Goal: Task Accomplishment & Management: Manage account settings

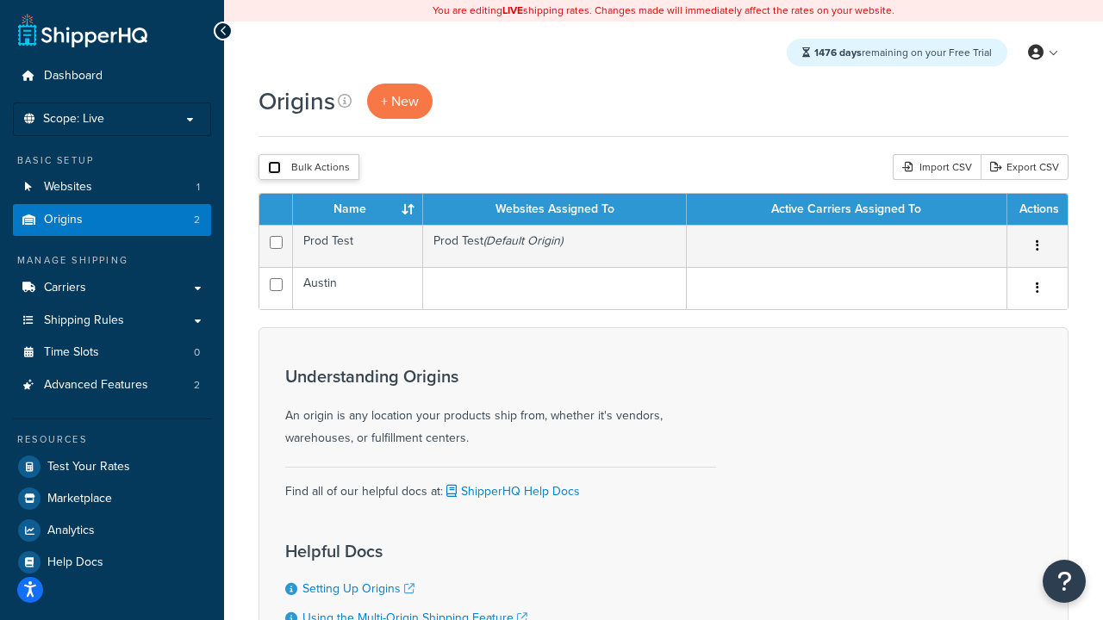
click at [274, 167] on input "checkbox" at bounding box center [274, 167] width 13 height 13
checkbox input "true"
click at [0, 0] on button "Delete" at bounding box center [0, 0] width 0 height 0
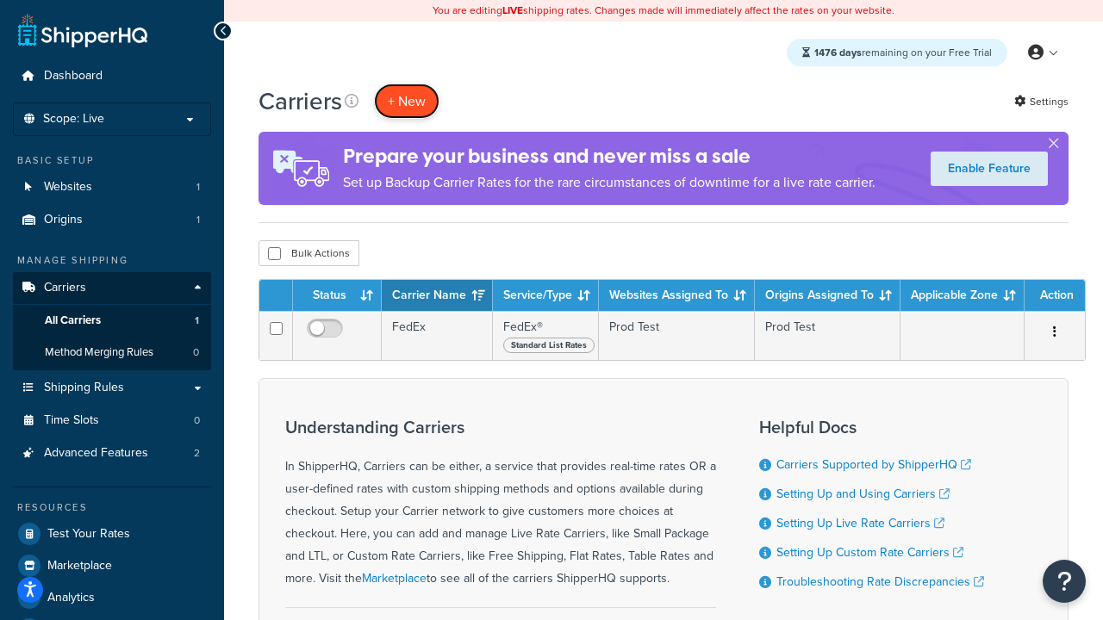
click at [407, 101] on button "+ New" at bounding box center [406, 101] width 65 height 35
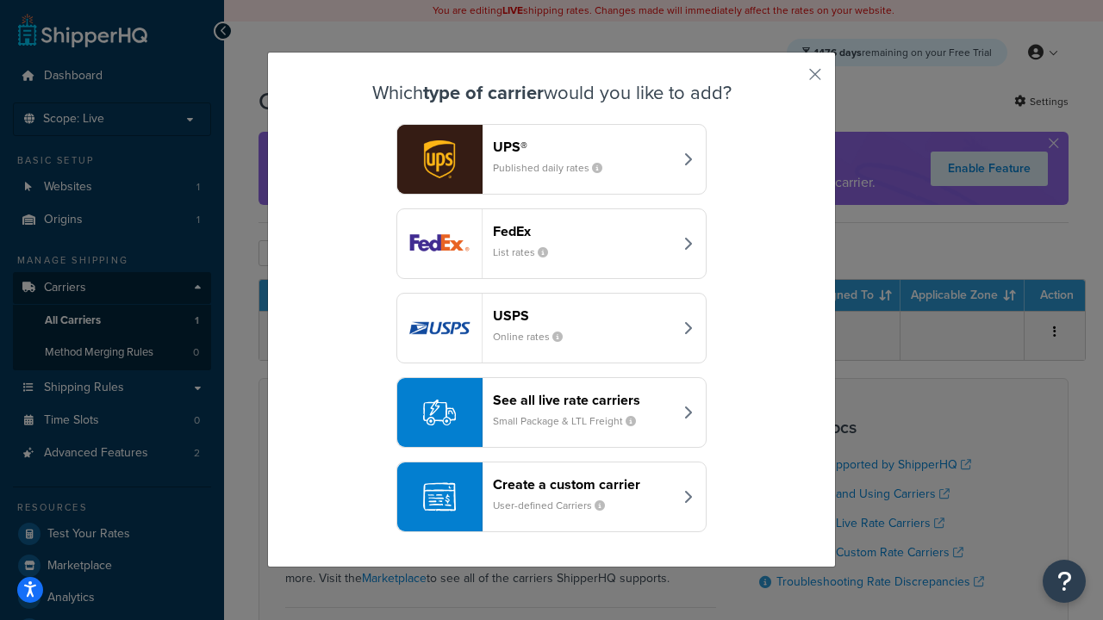
click at [552, 245] on small "List rates" at bounding box center [527, 253] width 69 height 16
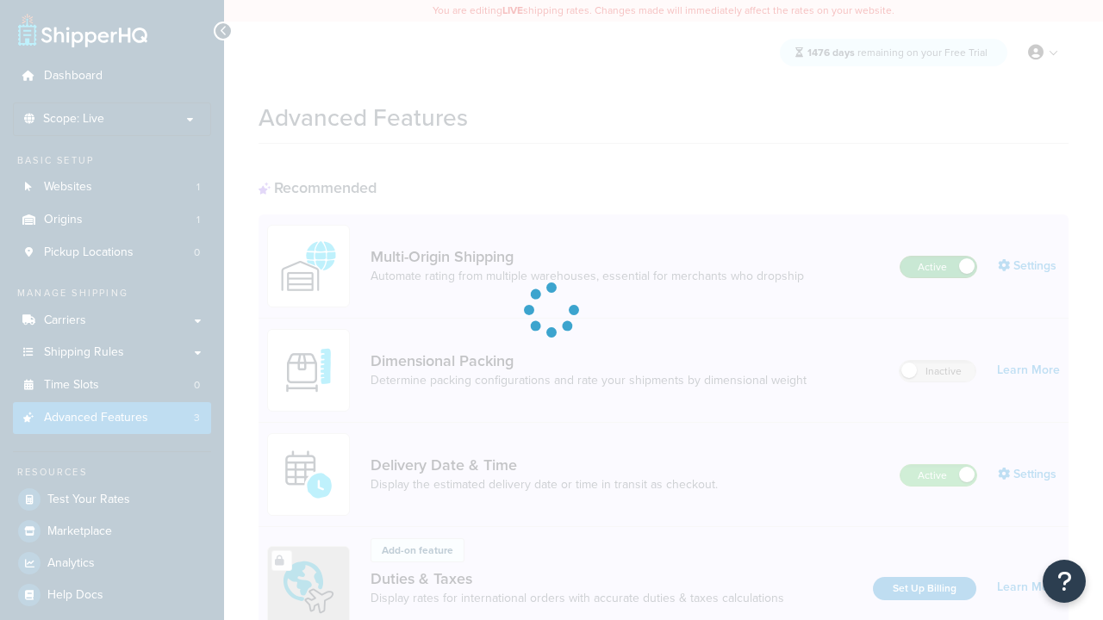
click at [938, 257] on label "Active" at bounding box center [939, 267] width 76 height 21
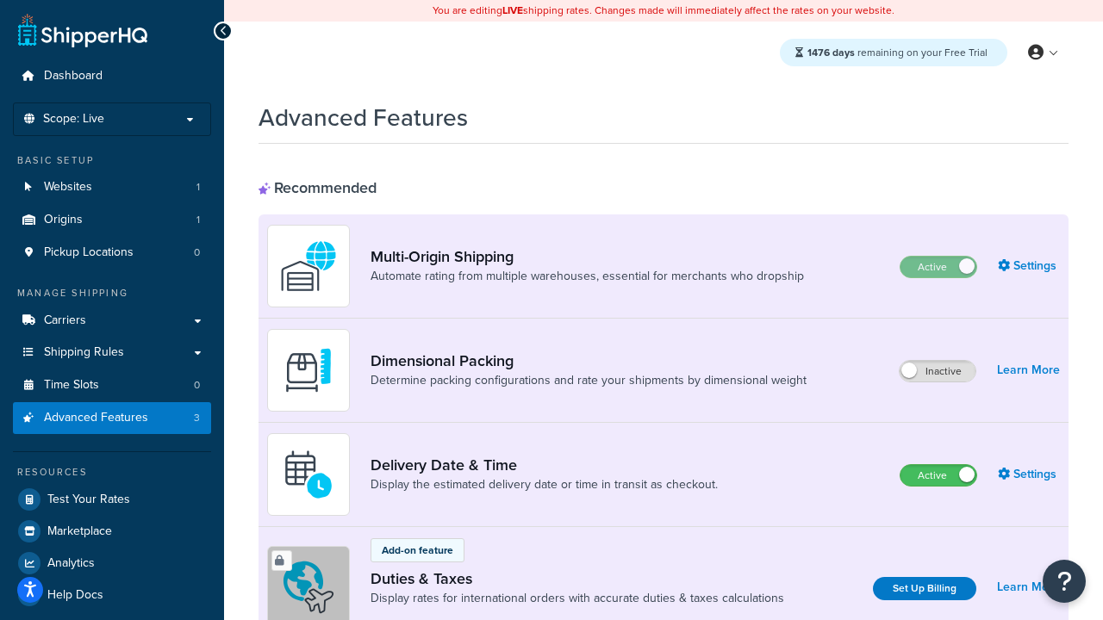
scroll to position [257, 0]
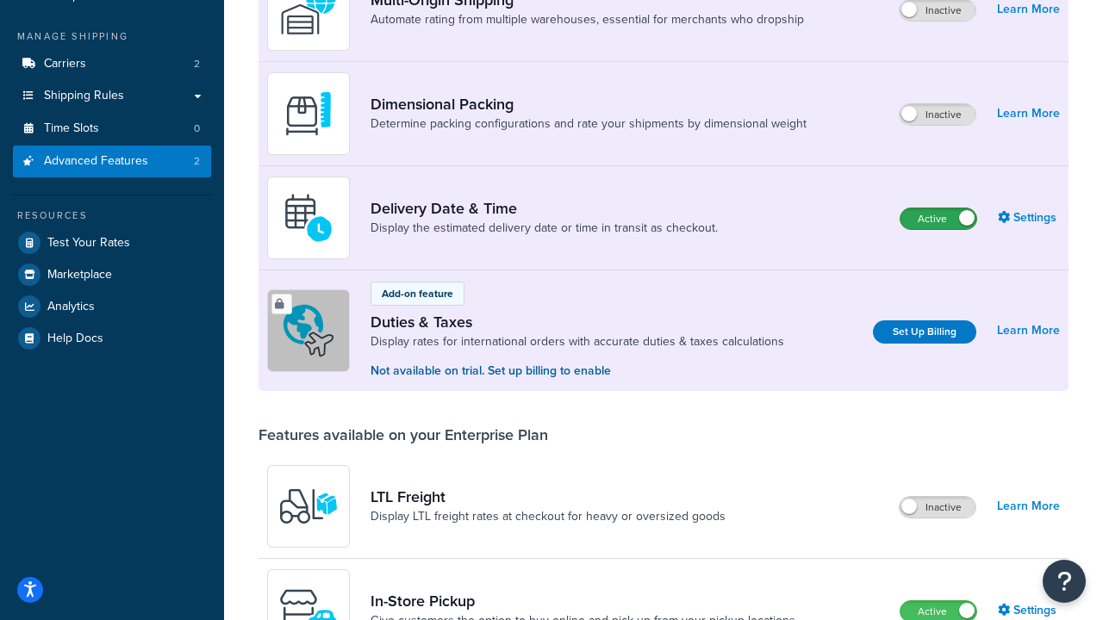
click at [938, 219] on label "Active" at bounding box center [939, 219] width 76 height 21
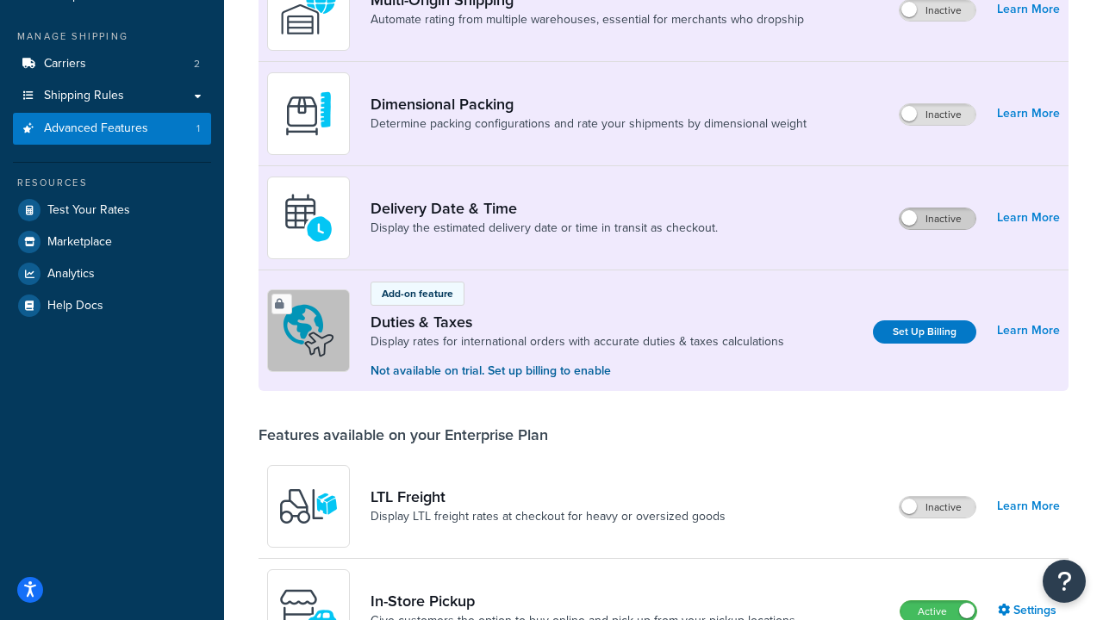
scroll to position [259, 0]
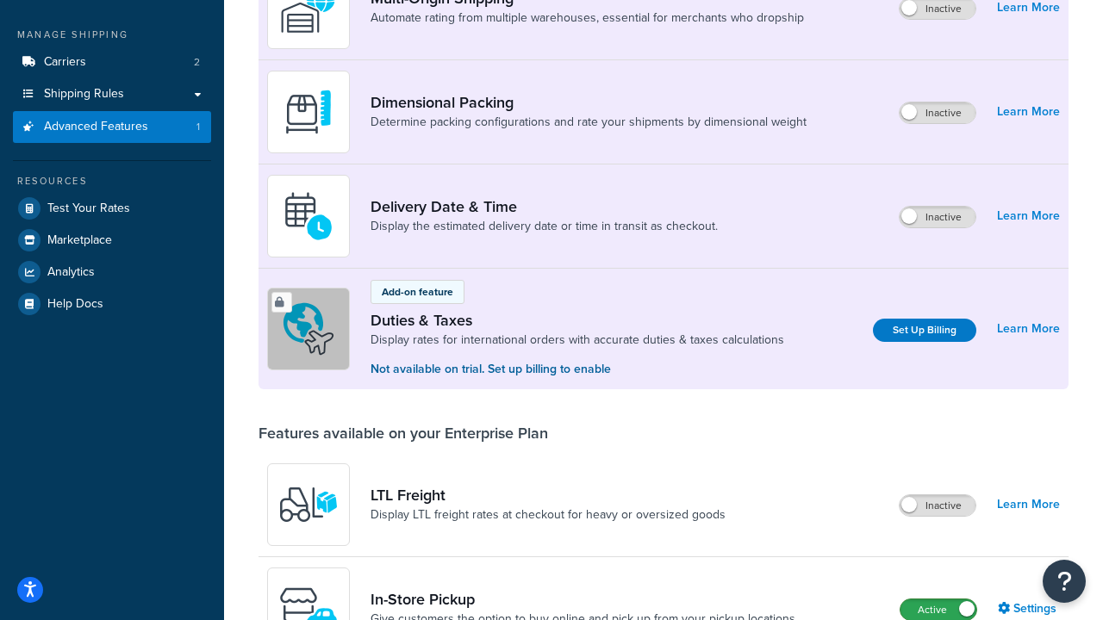
click at [938, 610] on label "Active" at bounding box center [939, 610] width 76 height 21
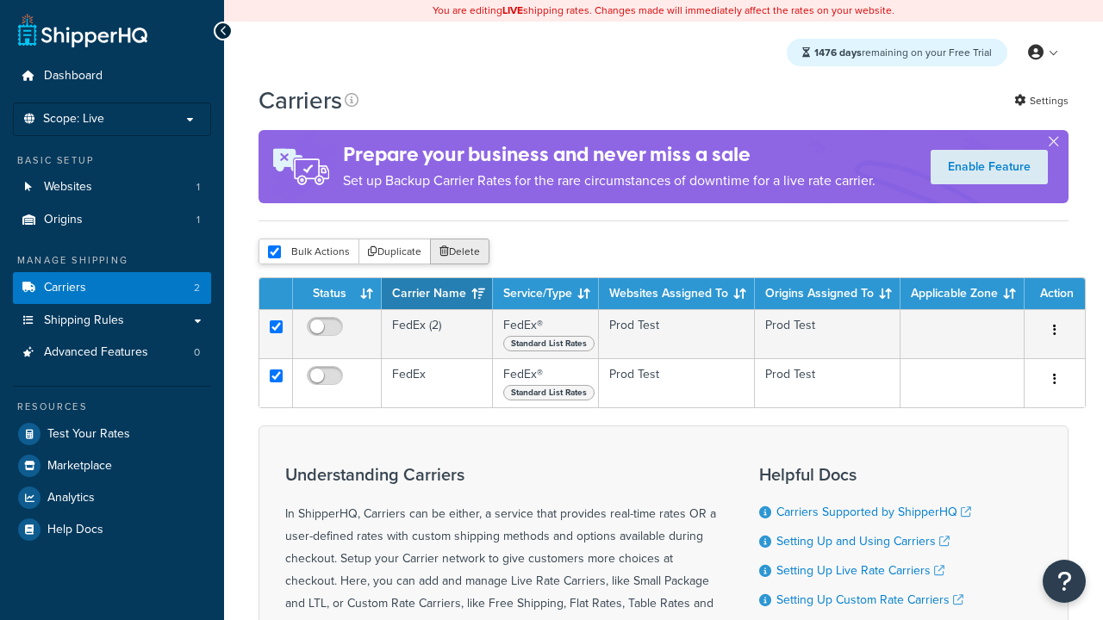
click at [458, 252] on button "Delete" at bounding box center [459, 252] width 59 height 26
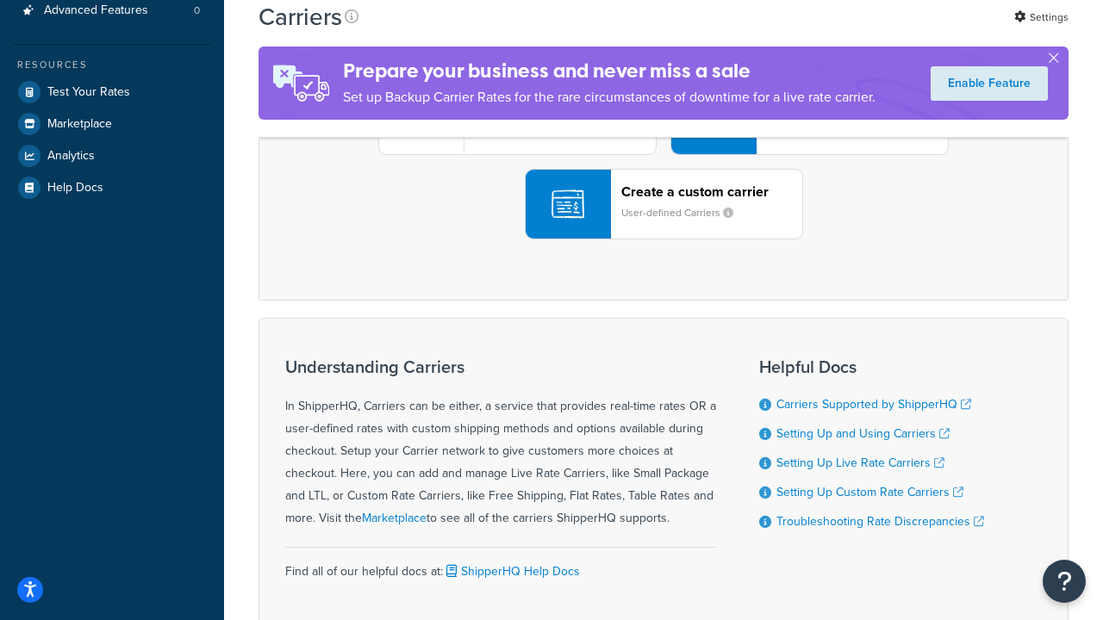
click at [664, 240] on div "UPS® Published daily rates FedEx List rates USPS Online rates See all live rate…" at bounding box center [664, 120] width 774 height 240
click at [857, 31] on header "FedEx" at bounding box center [857, 23] width 181 height 16
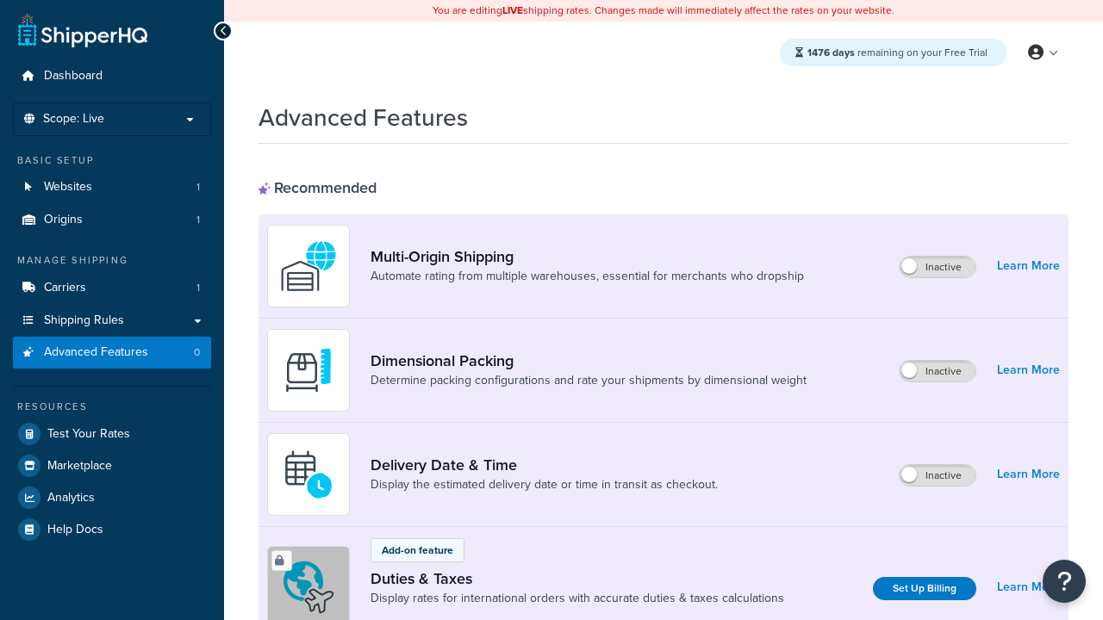
click at [938, 267] on label "Inactive" at bounding box center [938, 267] width 76 height 21
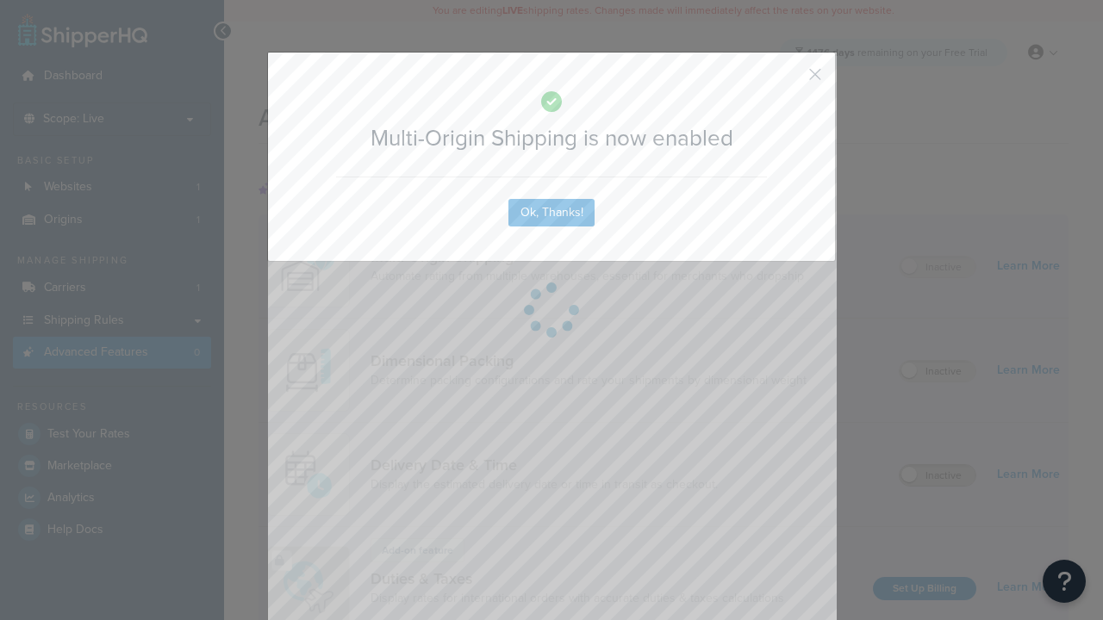
click at [789, 80] on button "button" at bounding box center [790, 80] width 4 height 4
click at [938, 476] on label "Inactive" at bounding box center [938, 475] width 76 height 21
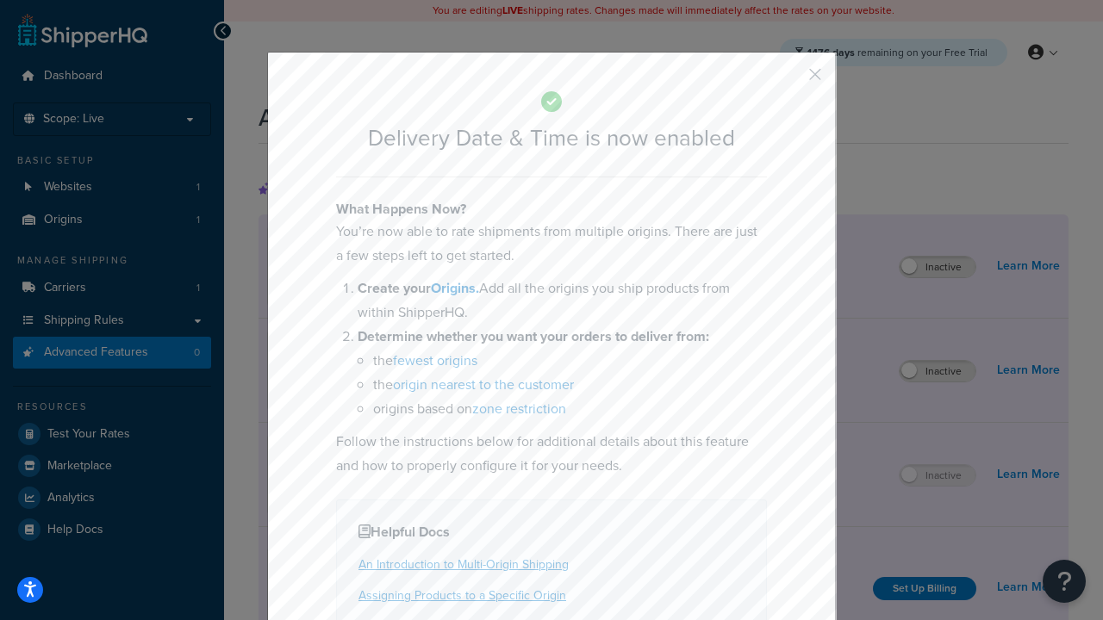
click at [789, 80] on button "button" at bounding box center [790, 80] width 4 height 4
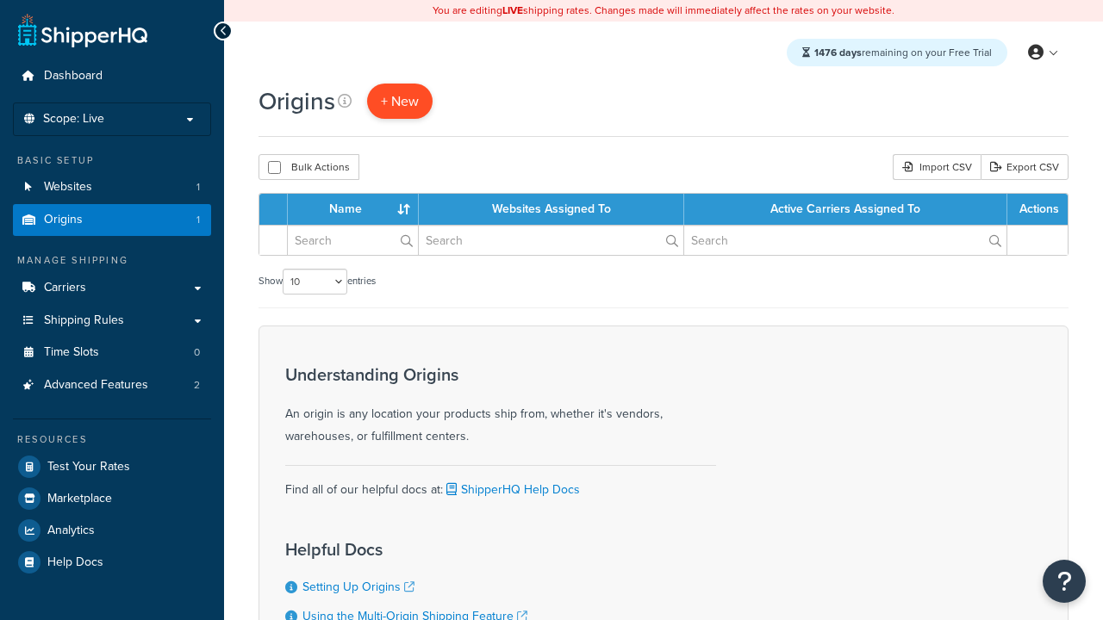
click at [399, 101] on span "+ New" at bounding box center [400, 101] width 38 height 20
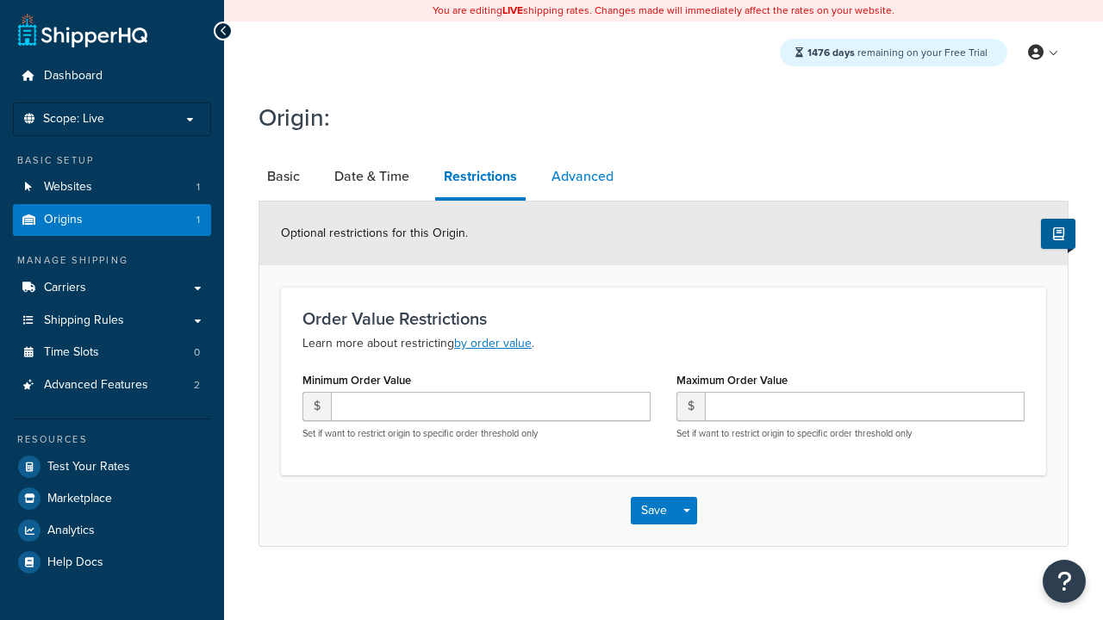
click at [582, 177] on link "Advanced" at bounding box center [582, 176] width 79 height 41
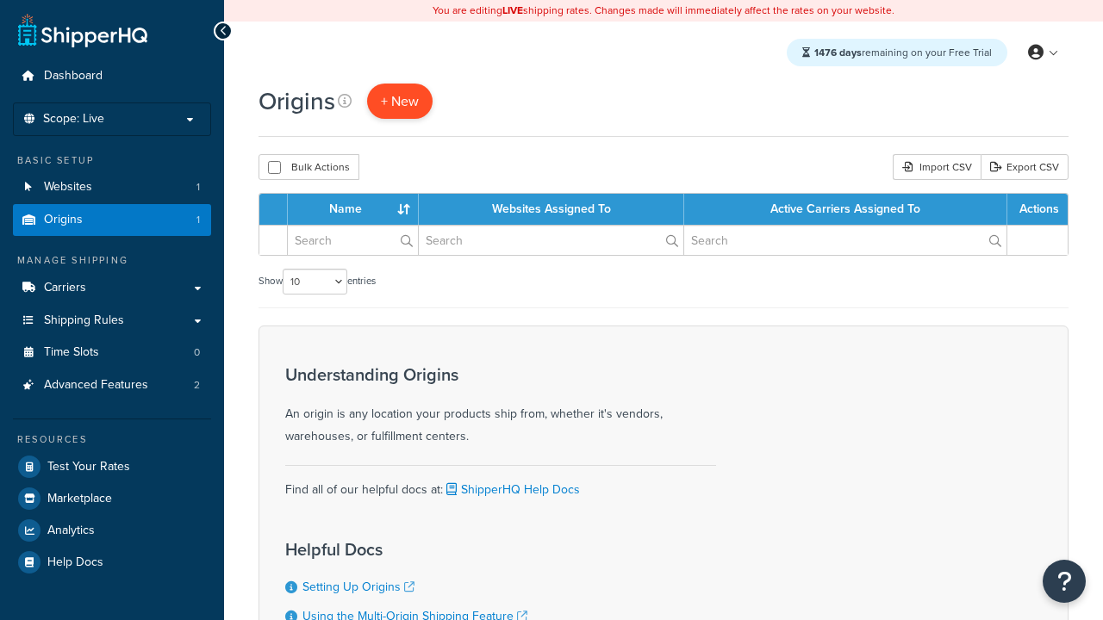
click at [399, 101] on span "+ New" at bounding box center [400, 101] width 38 height 20
